Goal: Task Accomplishment & Management: Manage account settings

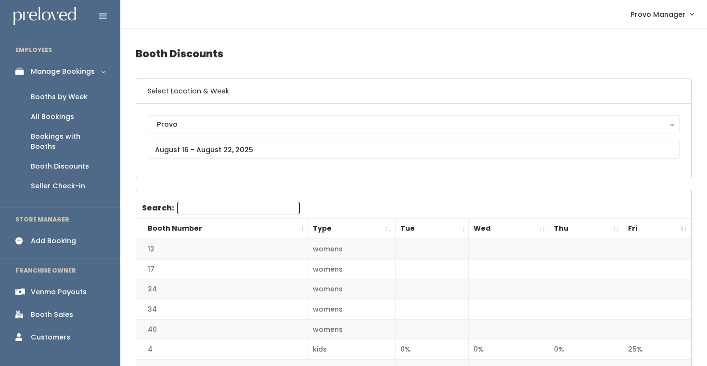
click at [74, 89] on link "Booths by Week" at bounding box center [60, 97] width 120 height 20
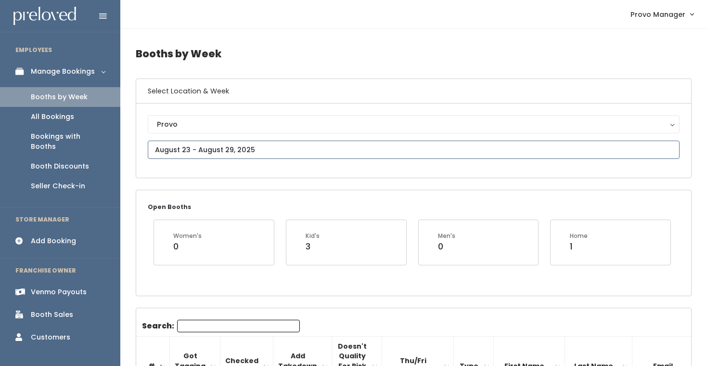
click at [183, 149] on input "text" at bounding box center [414, 150] width 532 height 18
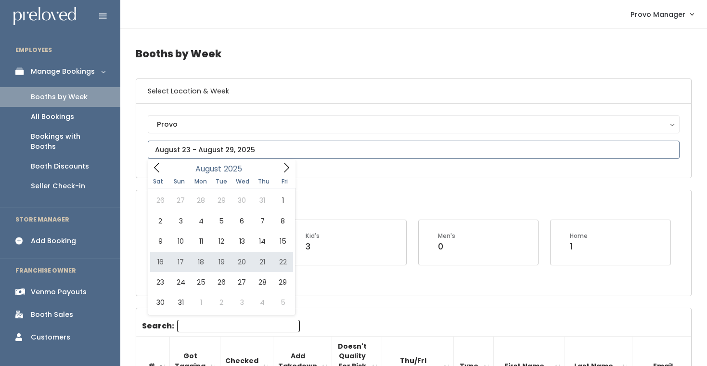
type input "[DATE] to [DATE]"
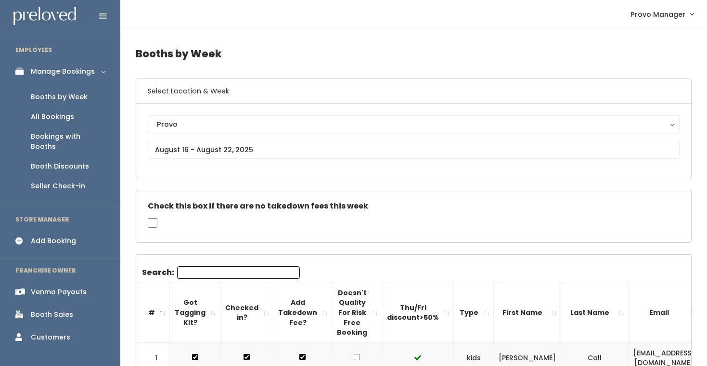
click at [212, 274] on input "Search:" at bounding box center [238, 272] width 123 height 13
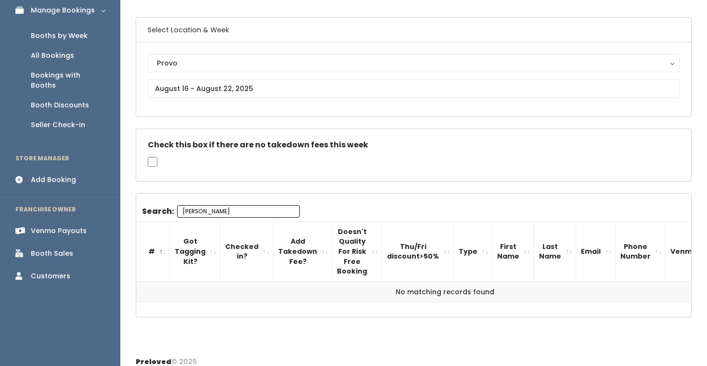
scroll to position [62, 0]
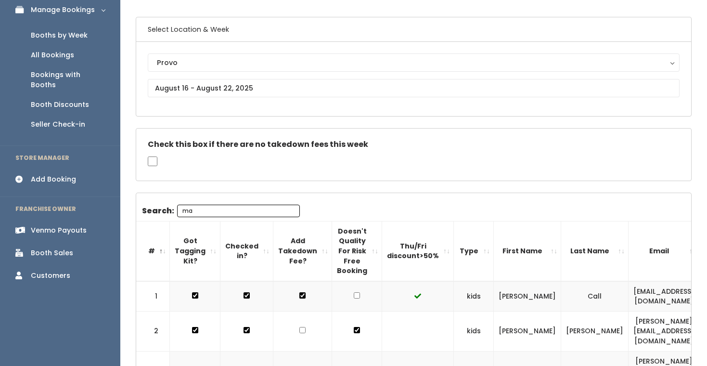
type input "ma"
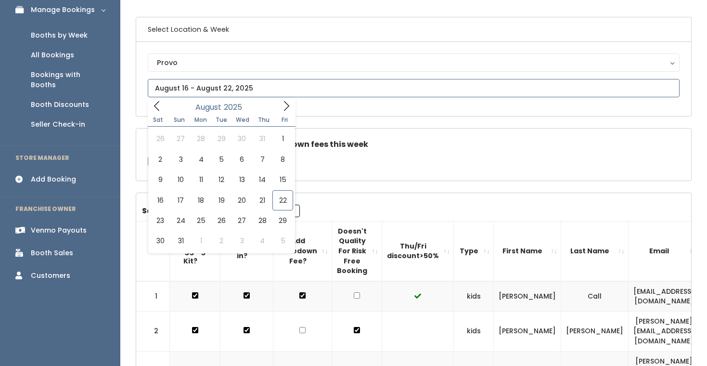
click at [201, 82] on input "text" at bounding box center [414, 88] width 532 height 18
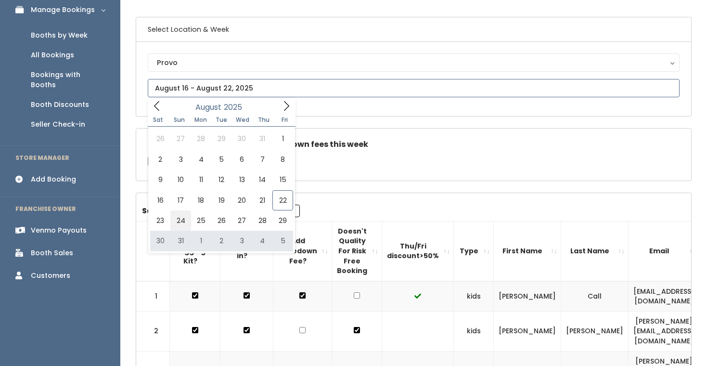
type input "August 23 to August 29"
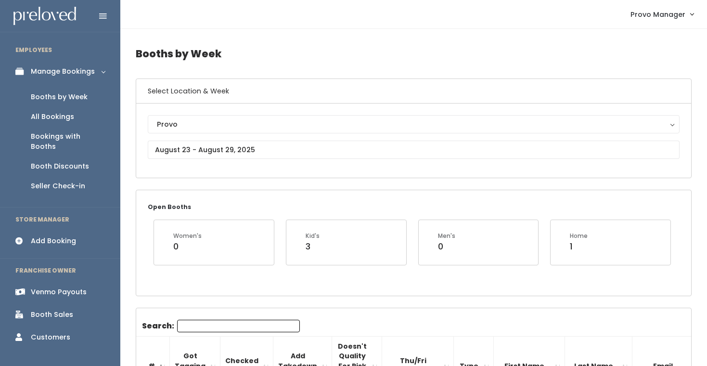
click at [191, 331] on input "Search:" at bounding box center [238, 326] width 123 height 13
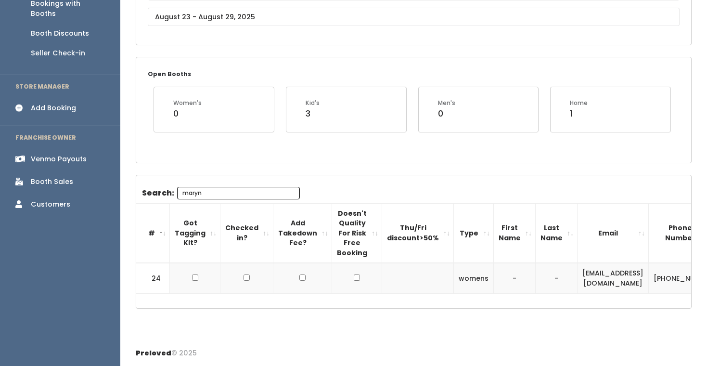
scroll to position [0, 109]
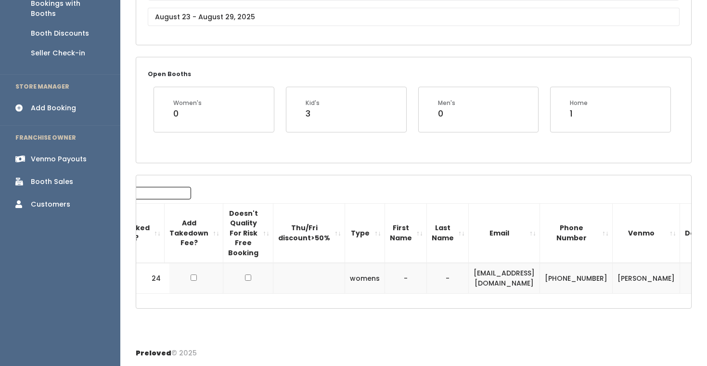
type input "maryn"
